Goal: Information Seeking & Learning: Find specific page/section

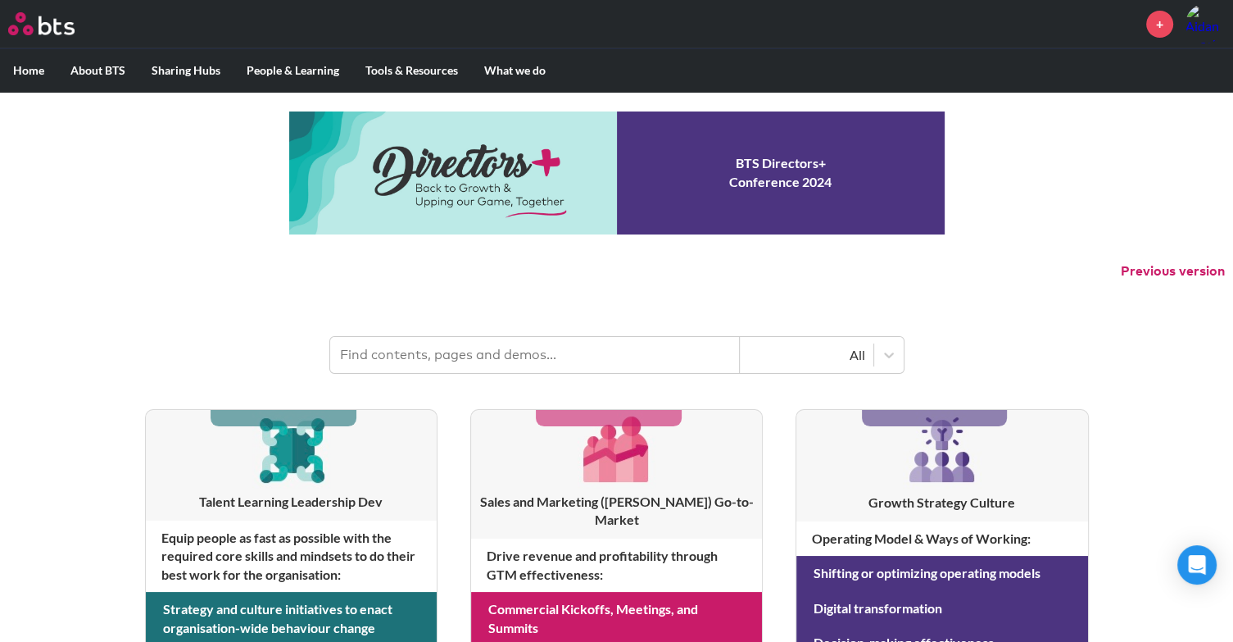
click at [467, 346] on input "text" at bounding box center [535, 355] width 410 height 36
type input "pulse"
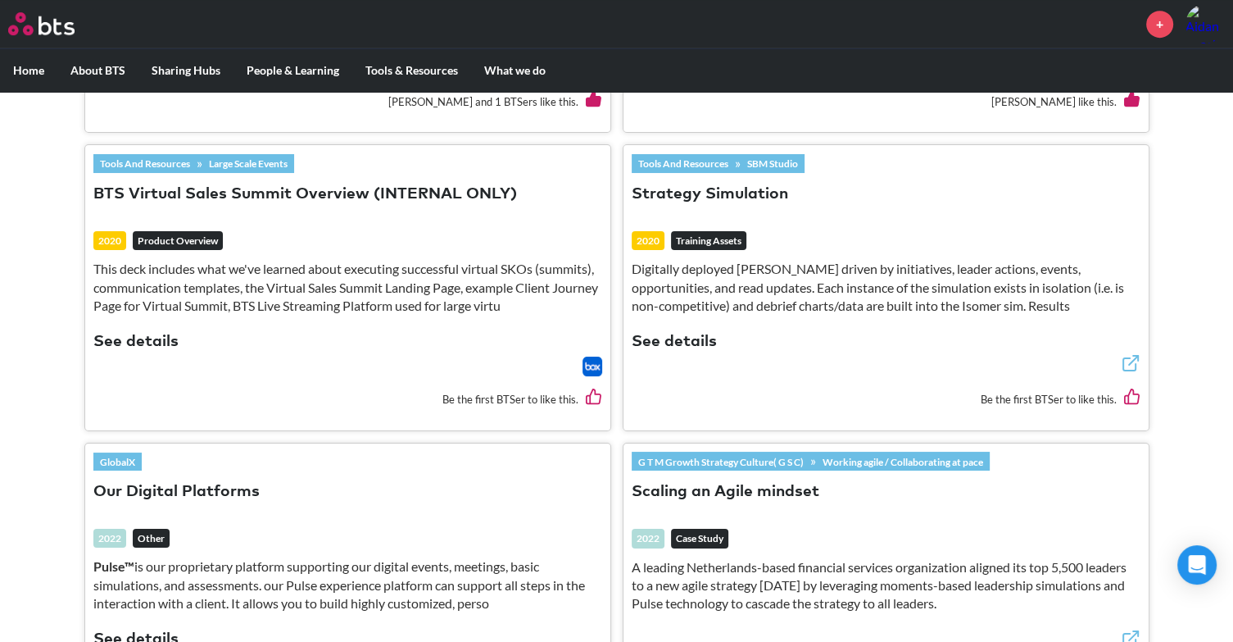
scroll to position [761, 0]
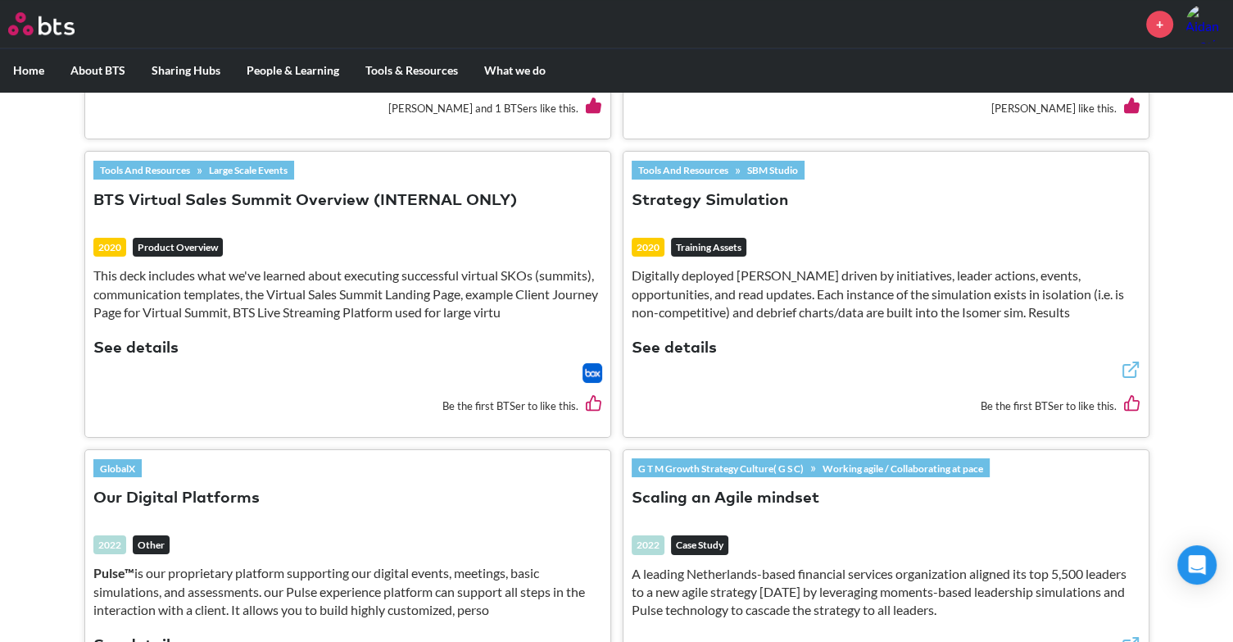
click at [656, 338] on button "See details" at bounding box center [674, 349] width 85 height 22
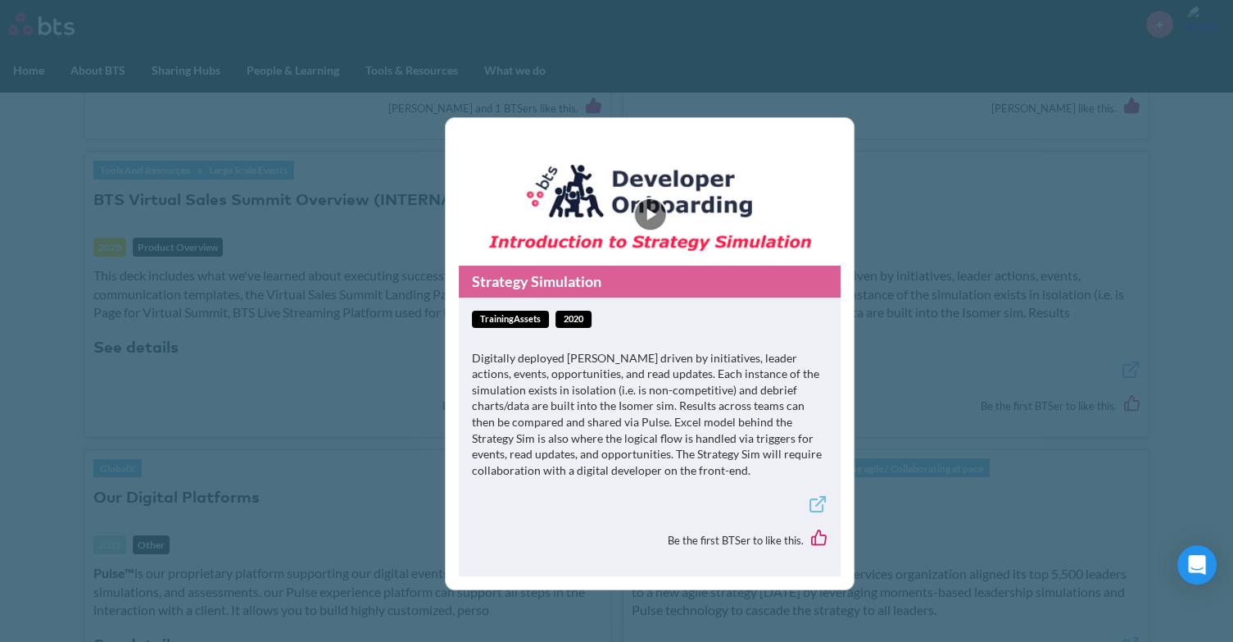
click at [821, 507] on icon at bounding box center [818, 504] width 20 height 20
click at [1011, 298] on div "Strategy Simulation trainingAssets 2020 Digitally deployed SABA sims driven by …" at bounding box center [616, 321] width 1233 height 642
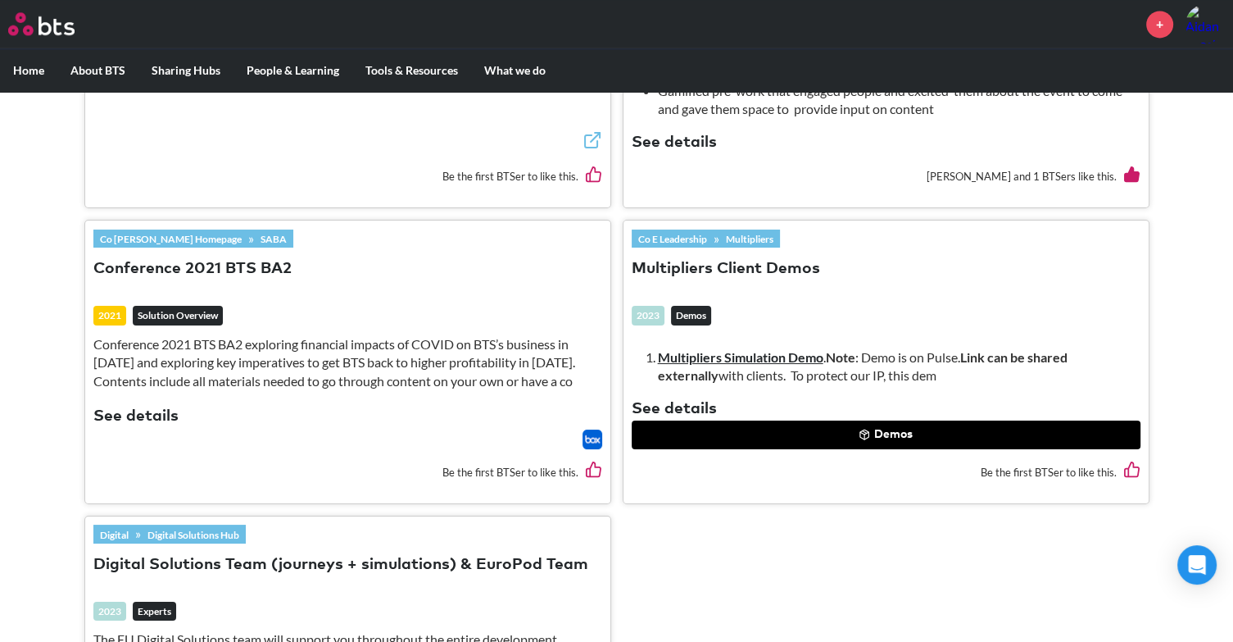
scroll to position [2311, 0]
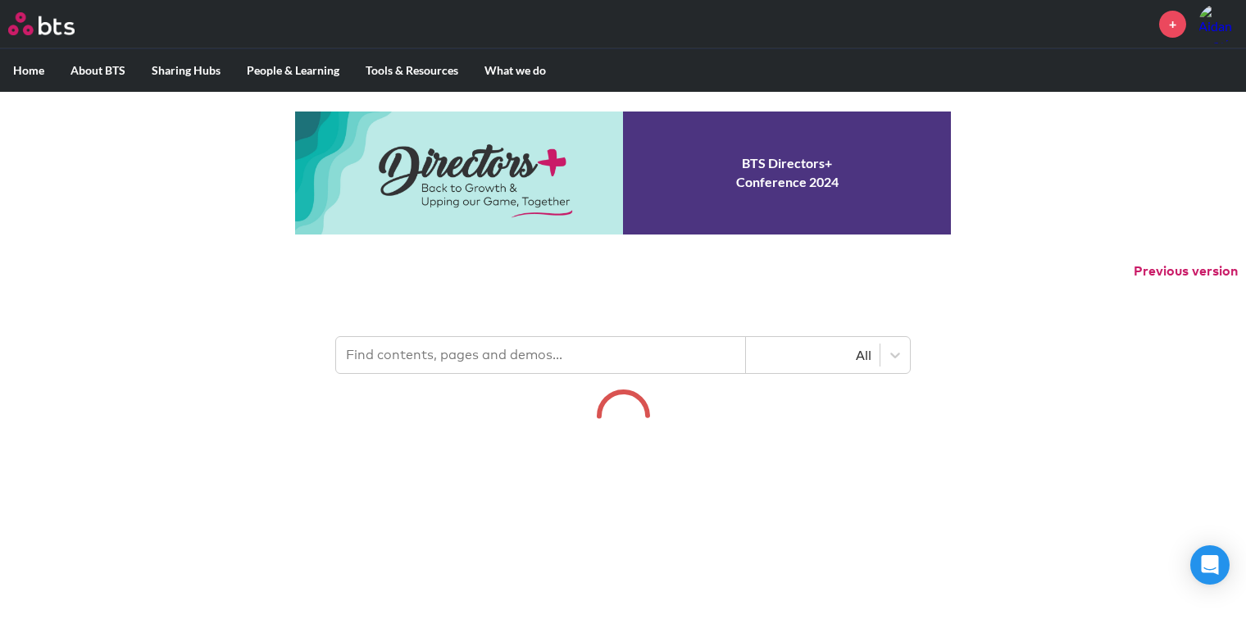
click at [502, 350] on input "text" at bounding box center [541, 355] width 410 height 36
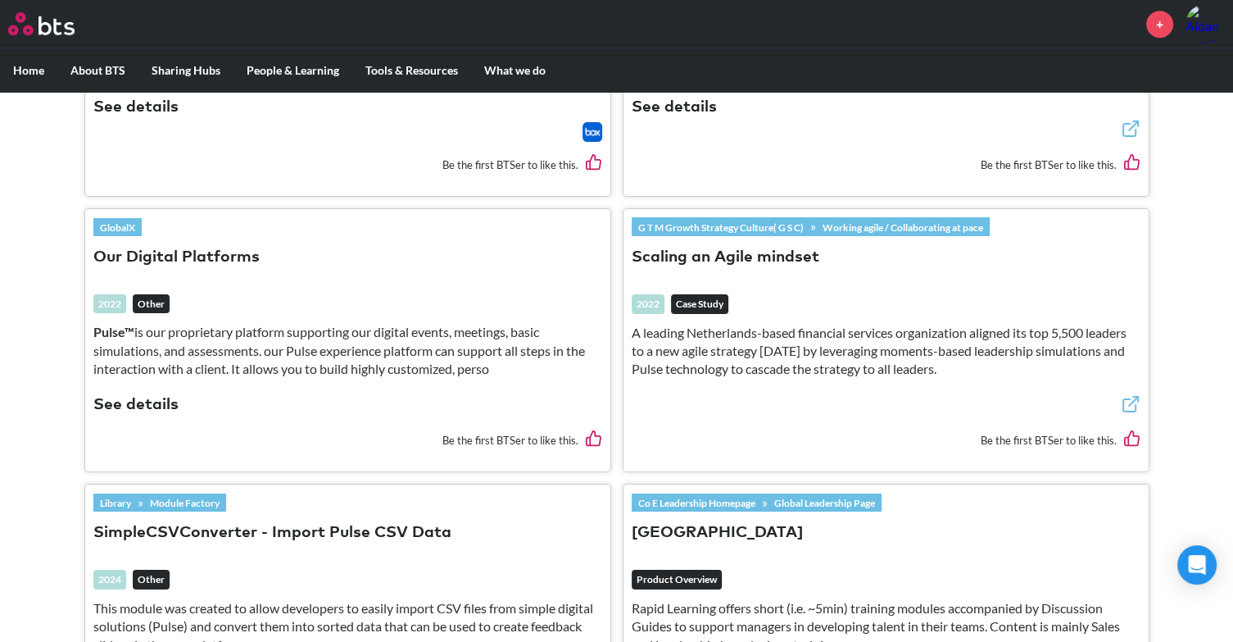
scroll to position [1000, 0]
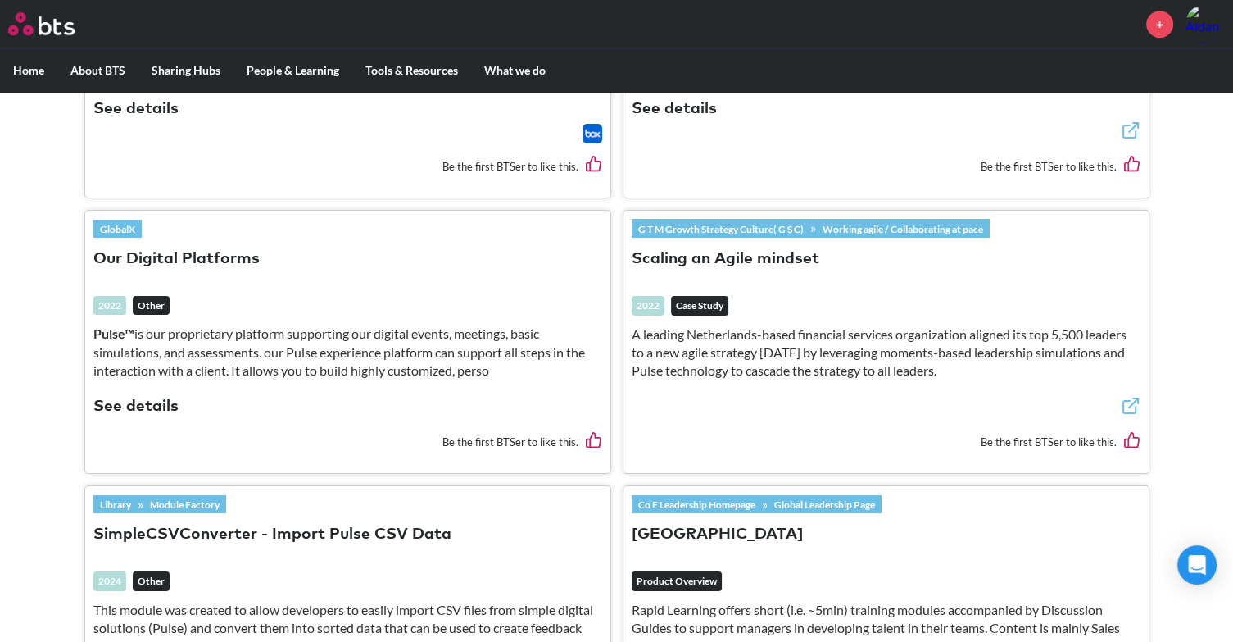
type input "pulse"
click at [103, 325] on strong "Pulse™" at bounding box center [113, 333] width 41 height 16
click at [118, 396] on button "See details" at bounding box center [135, 407] width 85 height 22
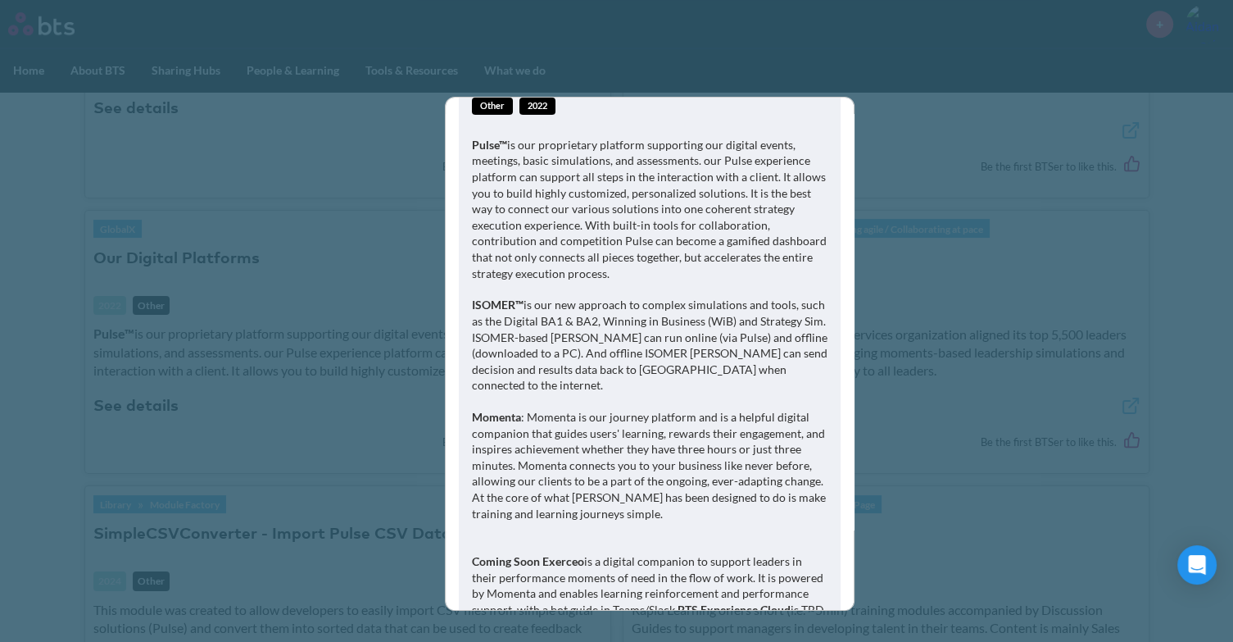
scroll to position [191, 0]
click at [294, 351] on div "Our Digital Platforms other 2022 Pulse™ is our proprietary platform supporting …" at bounding box center [616, 321] width 1233 height 642
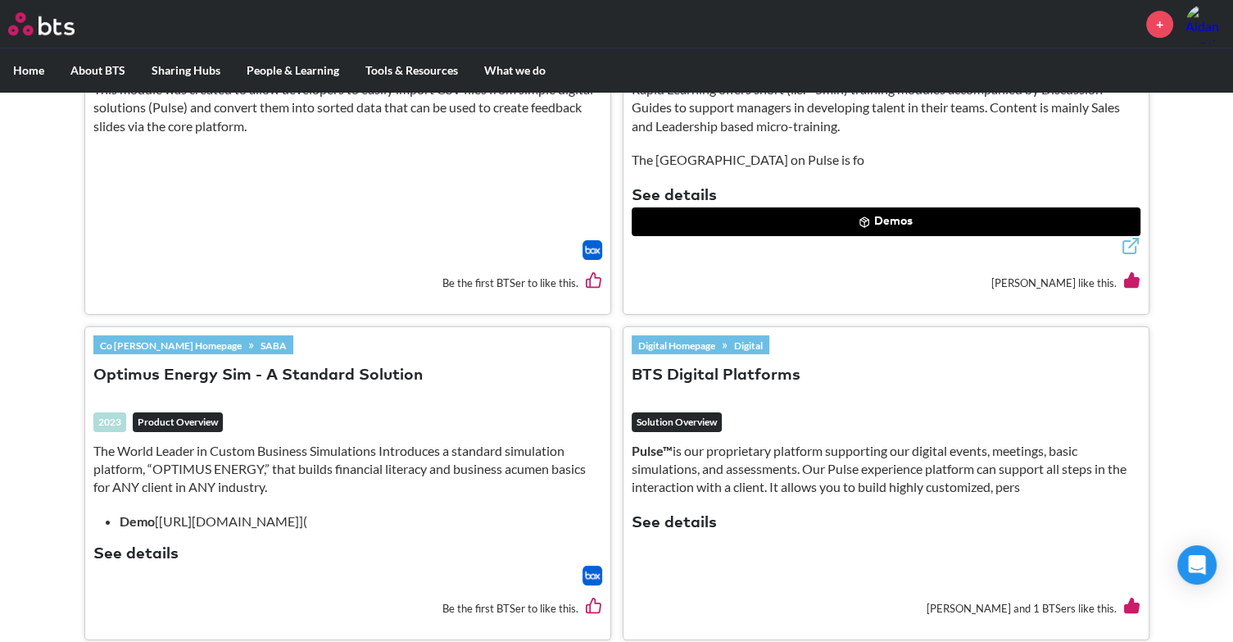
scroll to position [1592, 0]
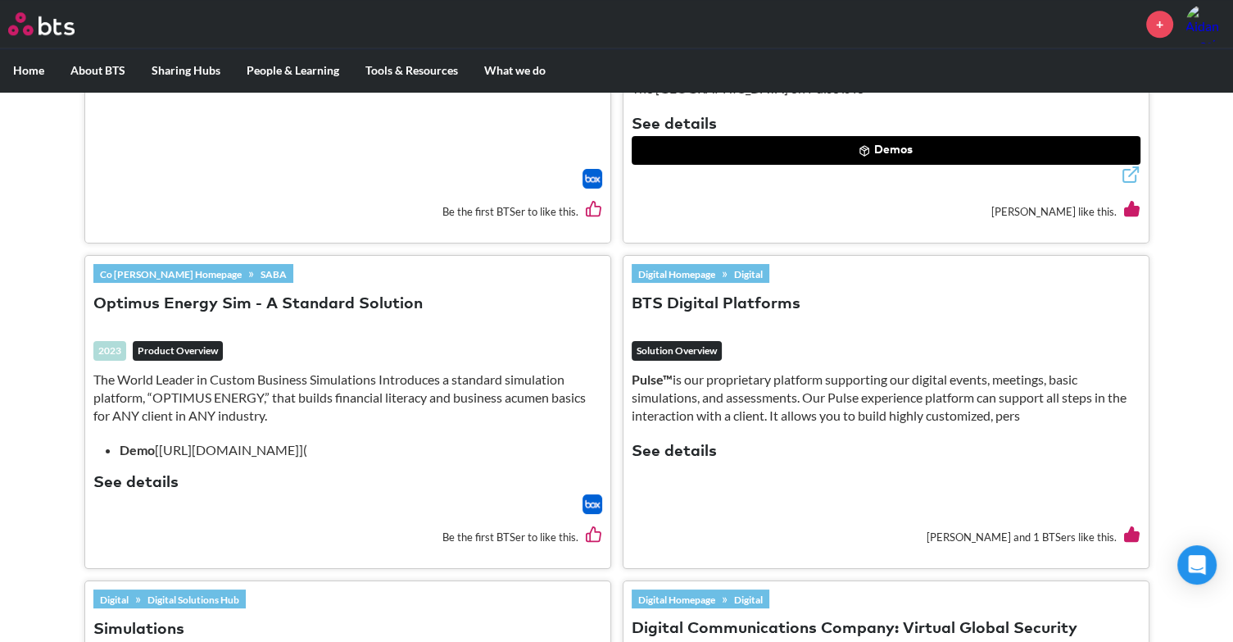
click at [659, 441] on button "See details" at bounding box center [674, 452] width 85 height 22
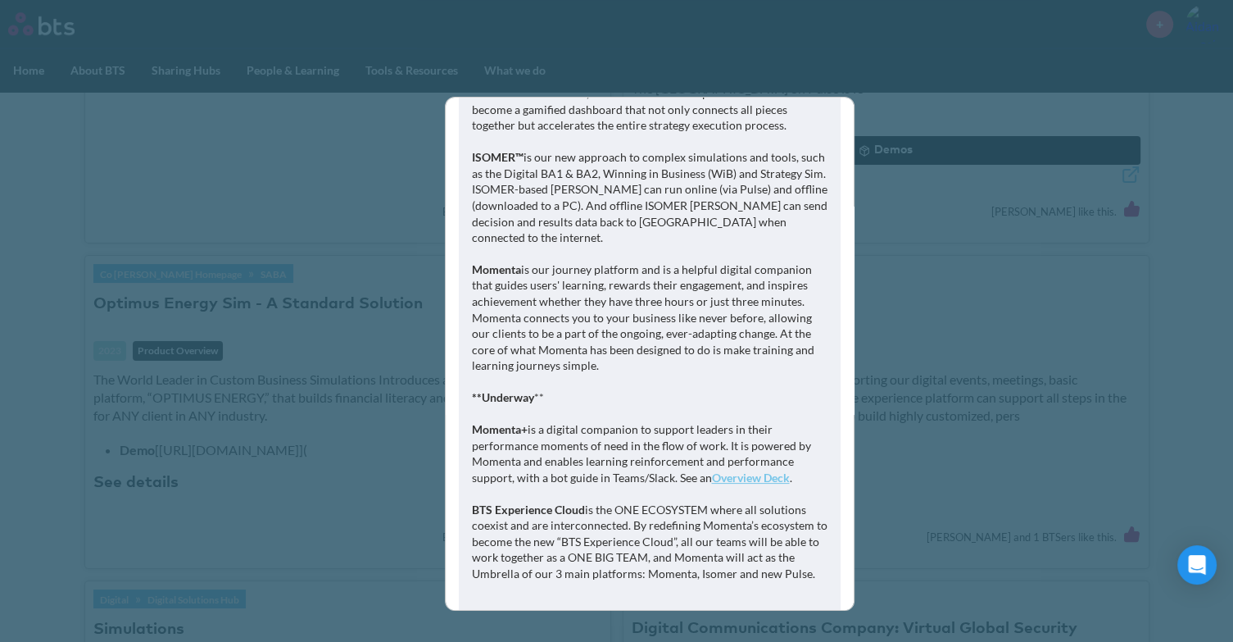
scroll to position [367, 0]
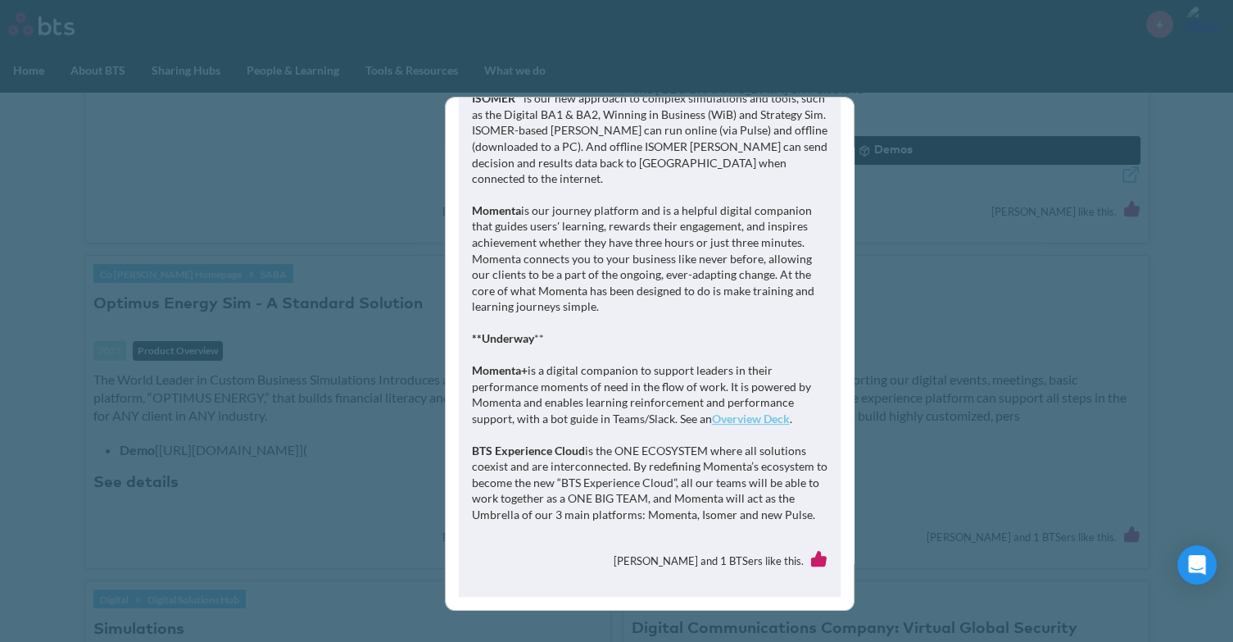
click at [927, 401] on div "BTS Digital Platforms solutionOverview Pulse™ is our proprietary platform suppo…" at bounding box center [616, 321] width 1233 height 642
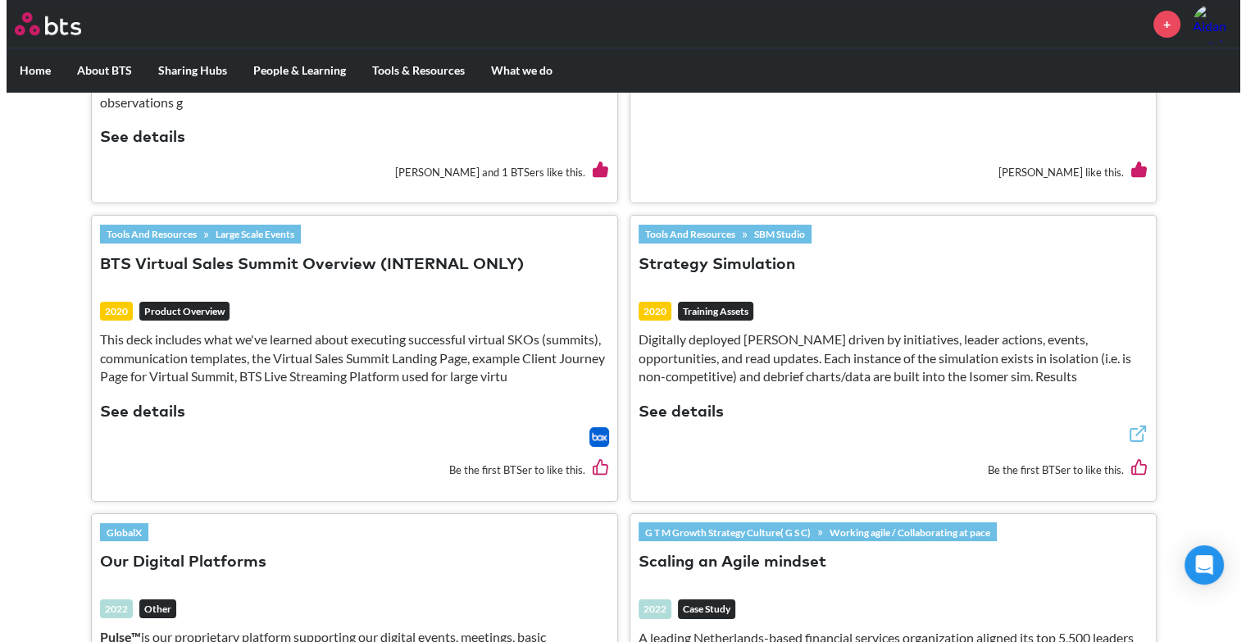
scroll to position [0, 0]
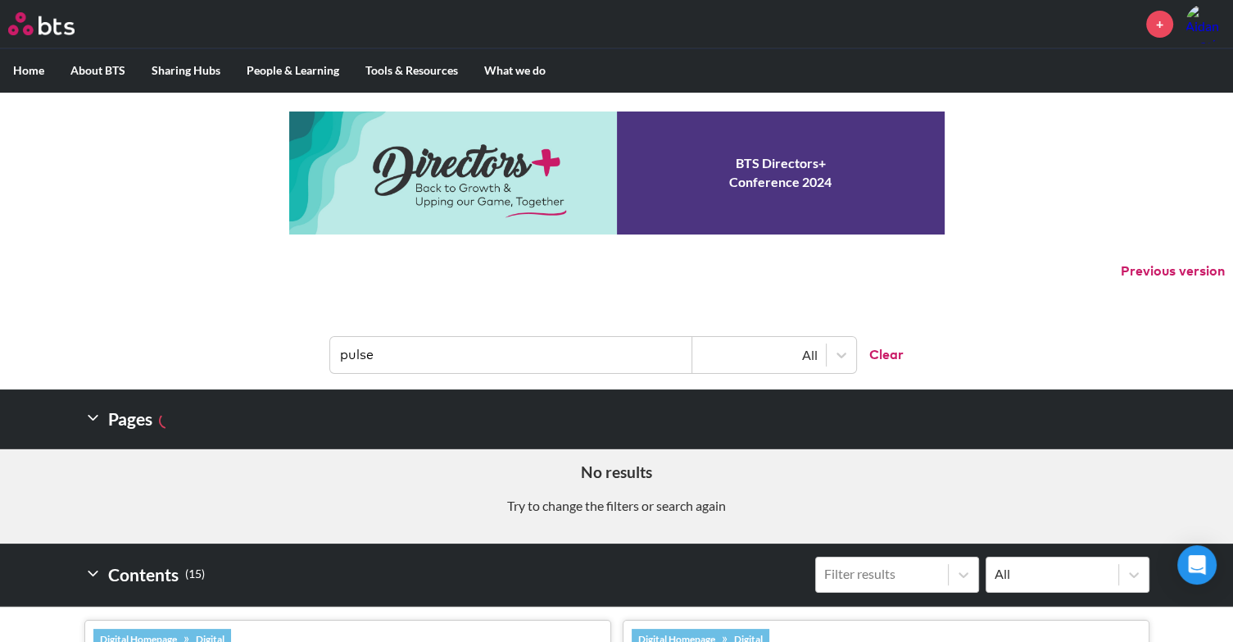
drag, startPoint x: 552, startPoint y: 351, endPoint x: 204, endPoint y: 337, distance: 347.8
click at [204, 337] on header "pulse All Clear" at bounding box center [616, 346] width 1233 height 85
